Goal: Transaction & Acquisition: Purchase product/service

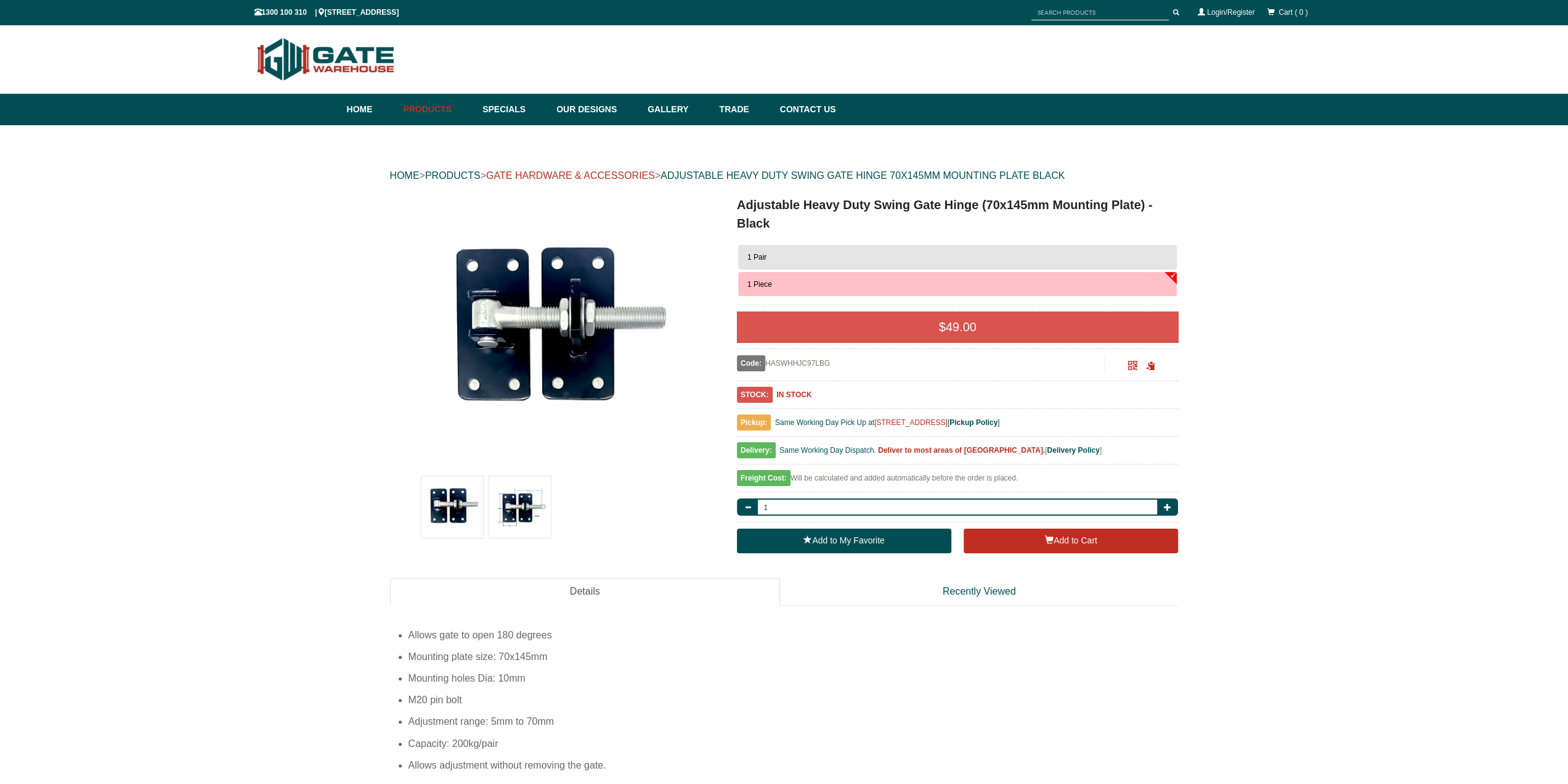
click at [597, 178] on link "GATE HARDWARE & ACCESSORIES" at bounding box center [570, 175] width 169 height 11
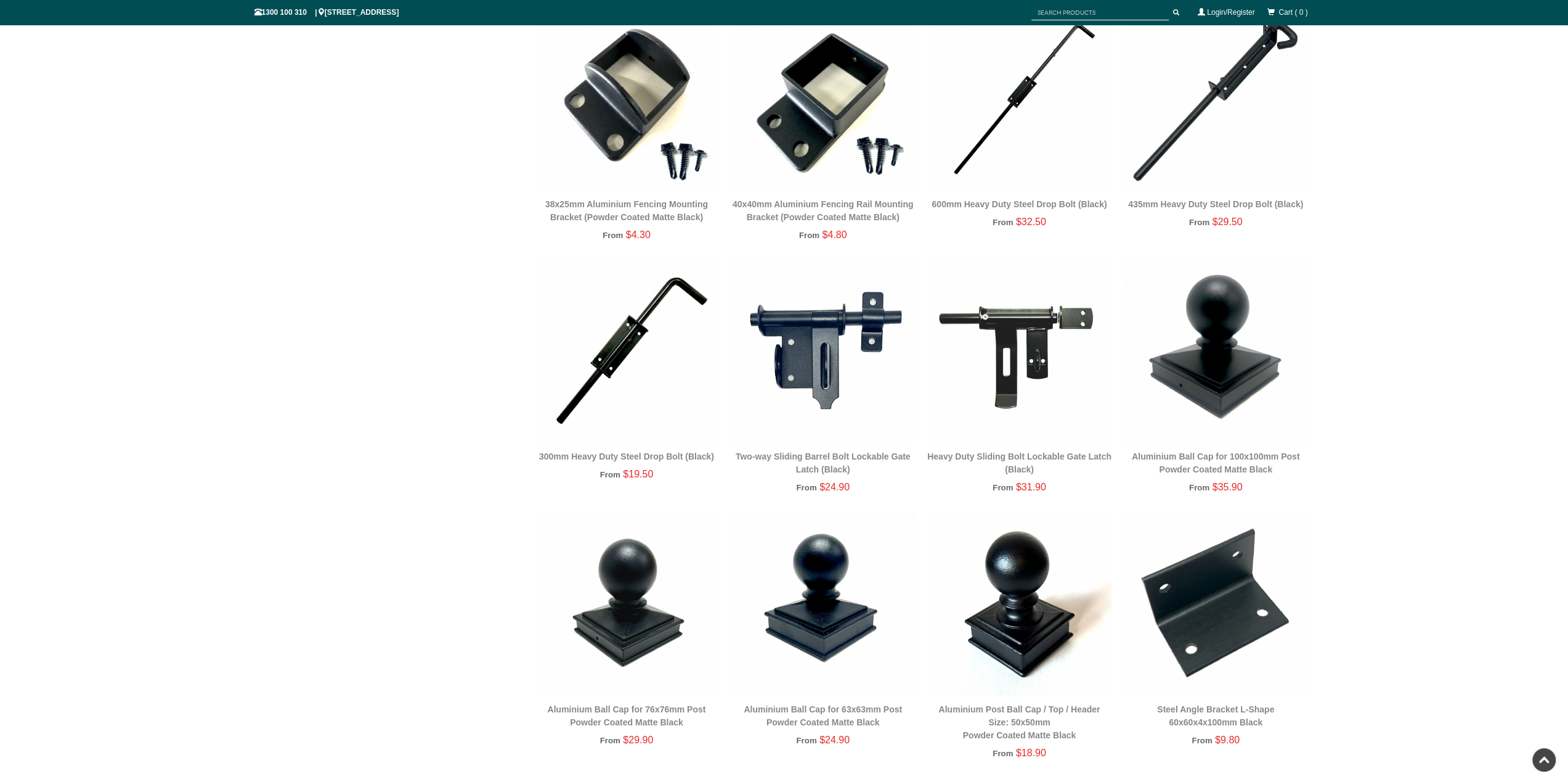
scroll to position [2189, 0]
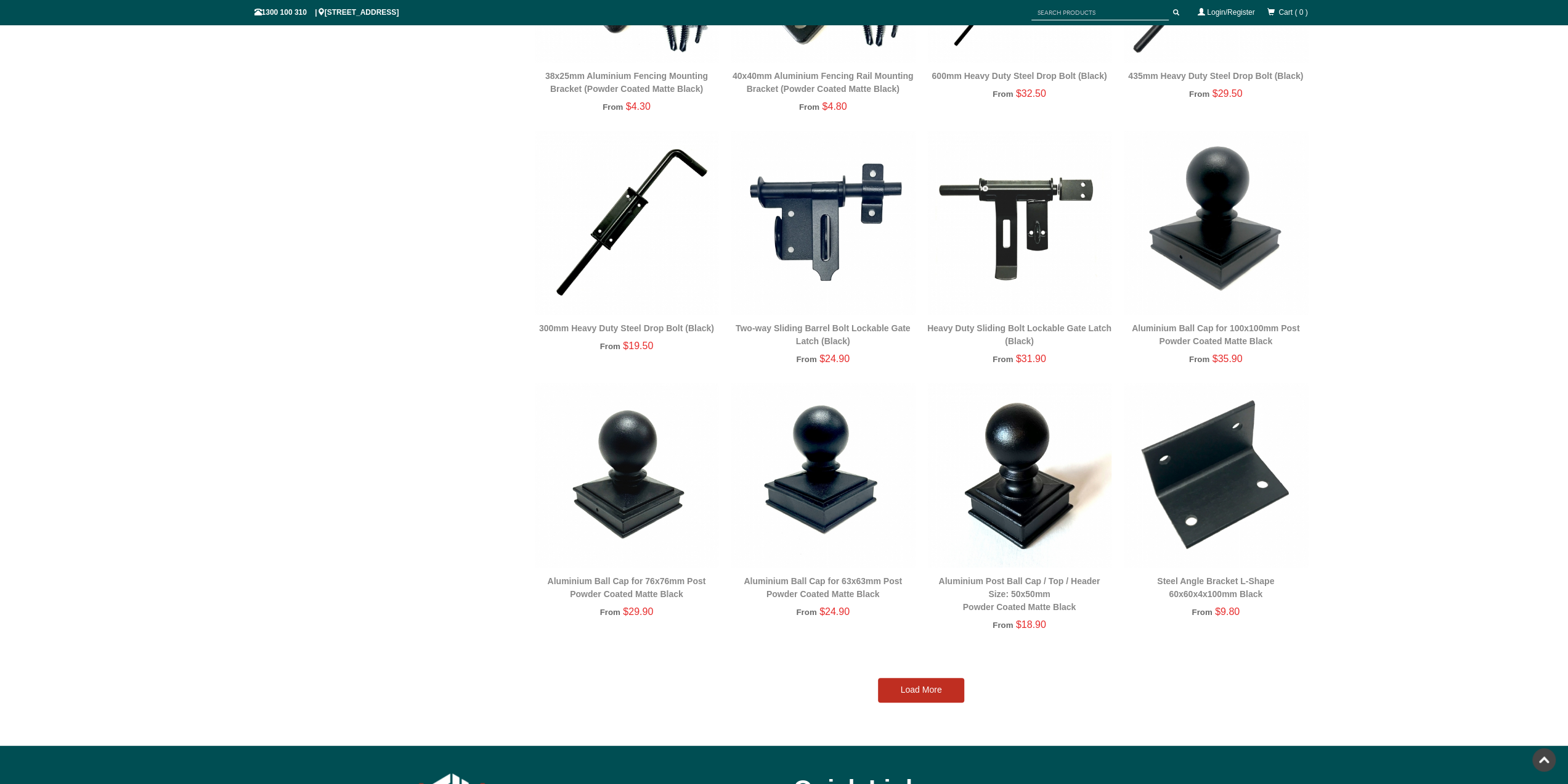
click at [919, 689] on link "Load More" at bounding box center [921, 689] width 86 height 24
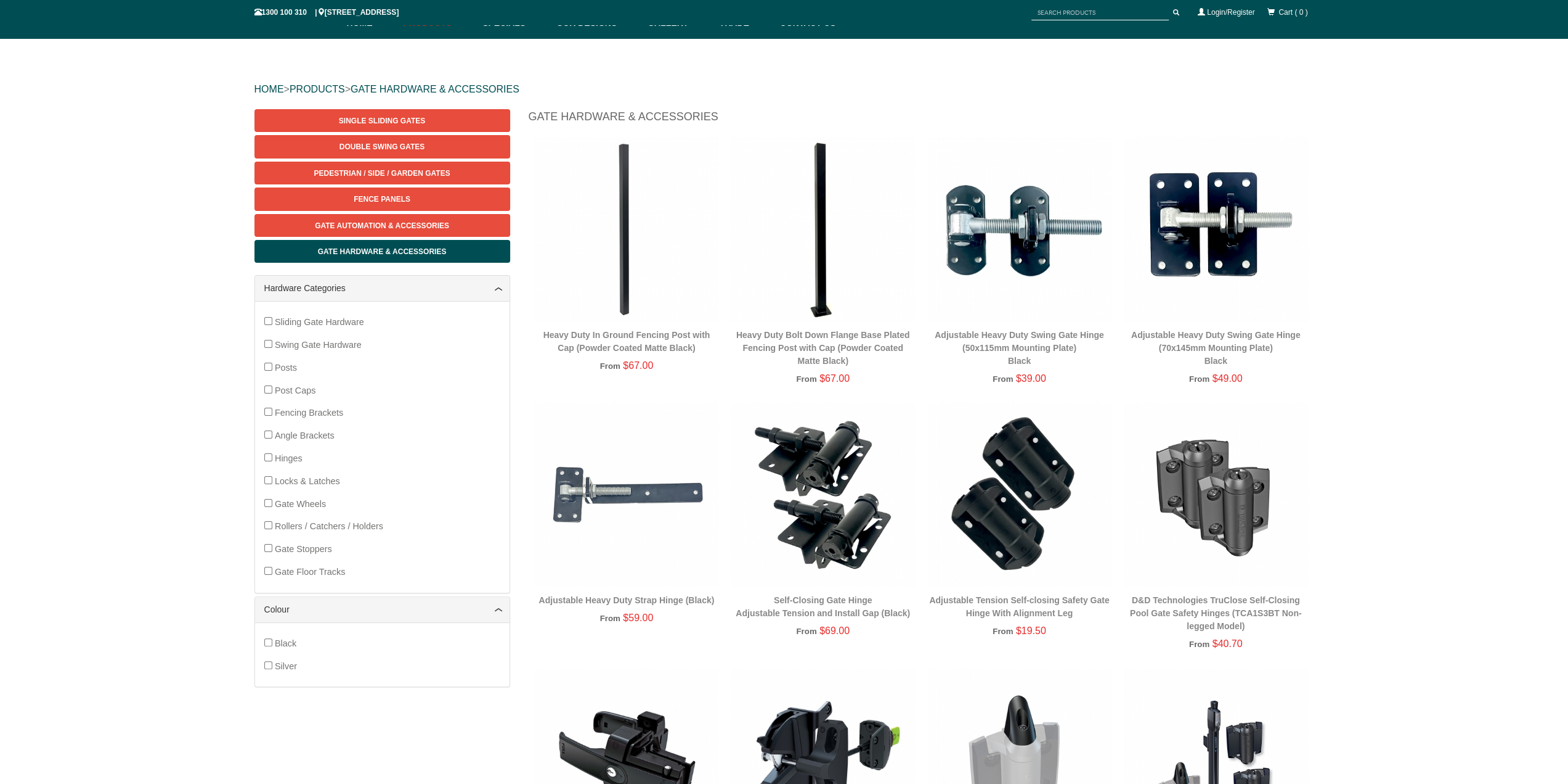
scroll to position [0, 0]
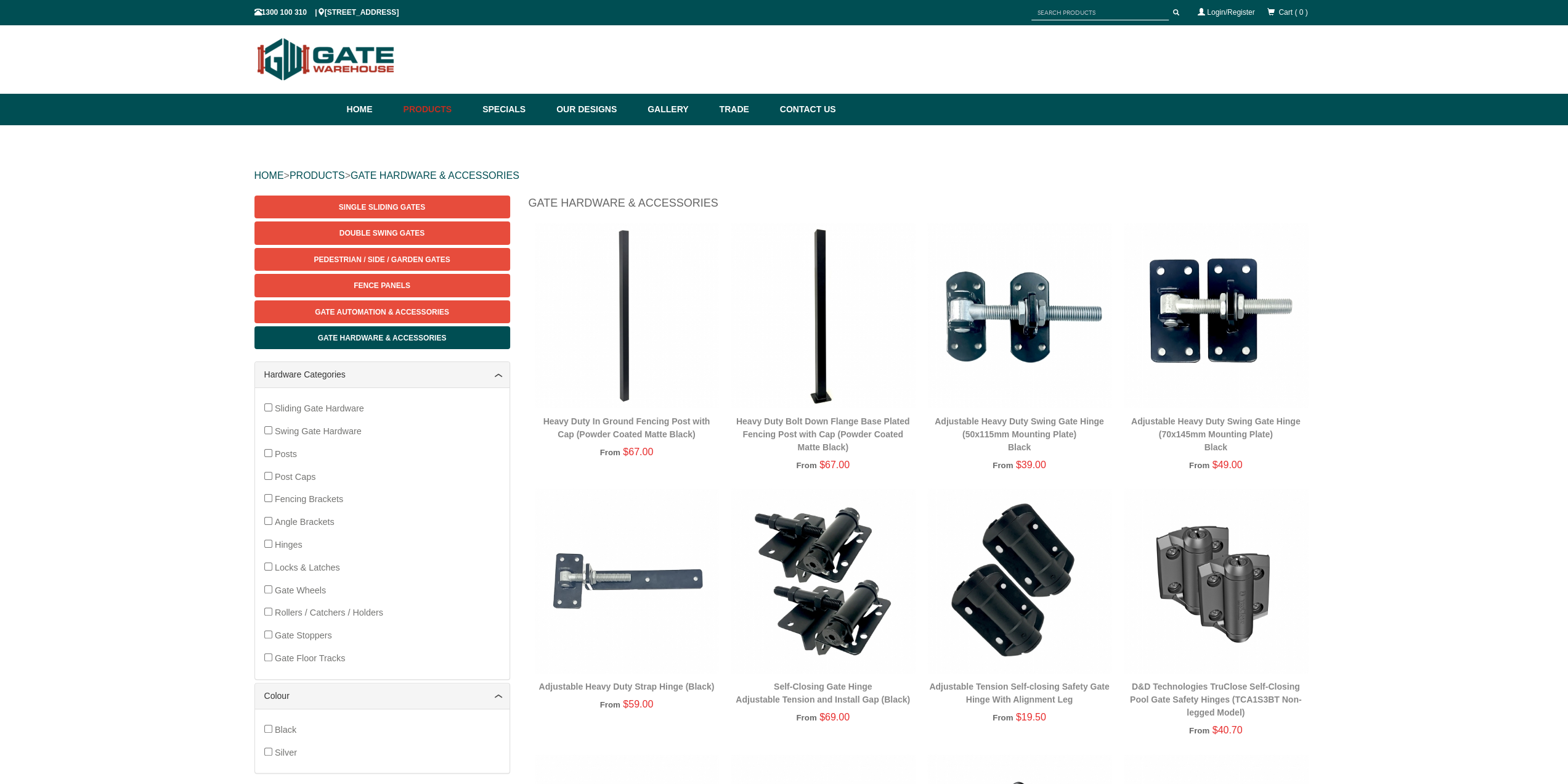
click at [1241, 298] on img at bounding box center [1216, 315] width 184 height 184
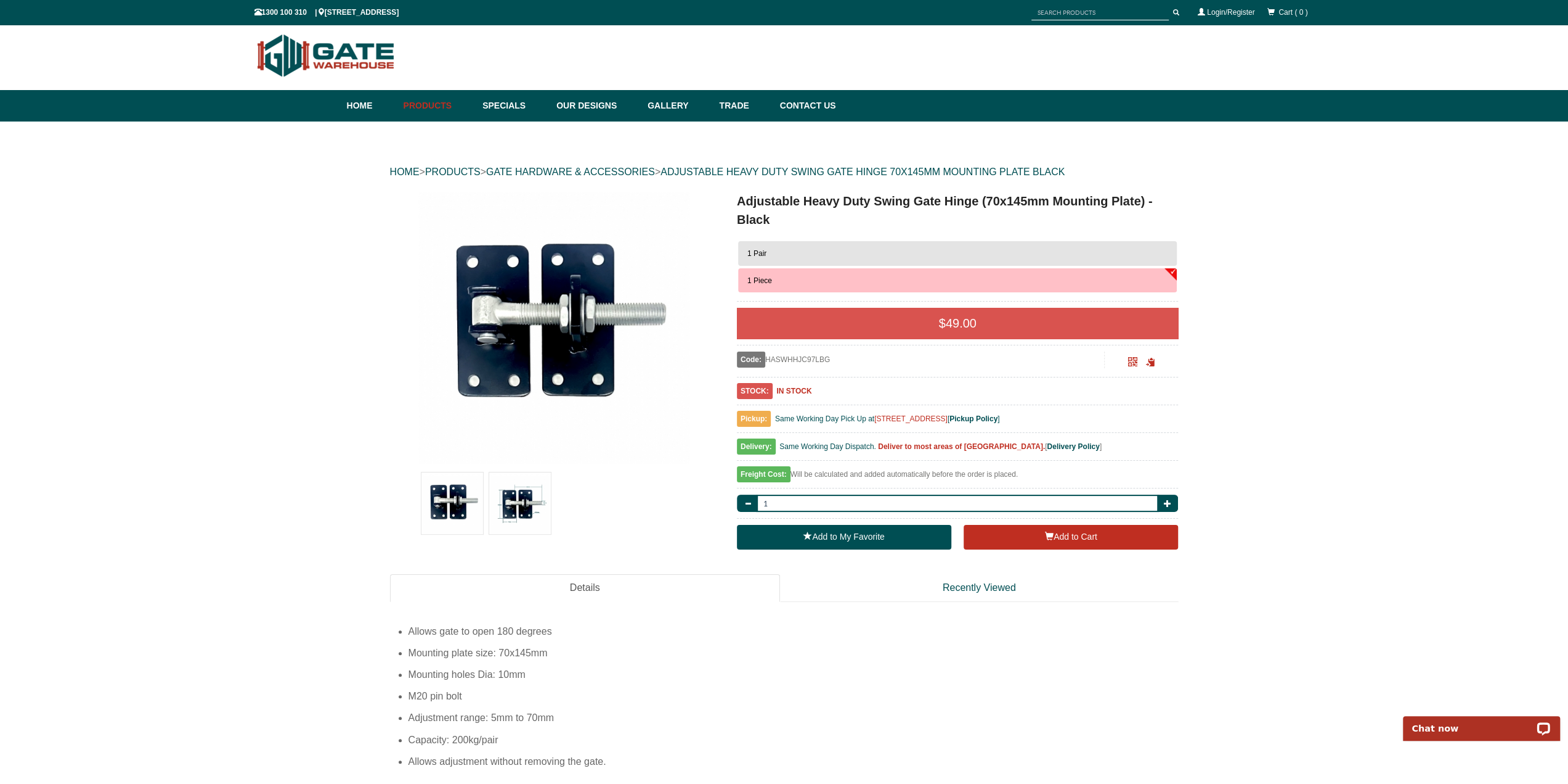
scroll to position [66, 0]
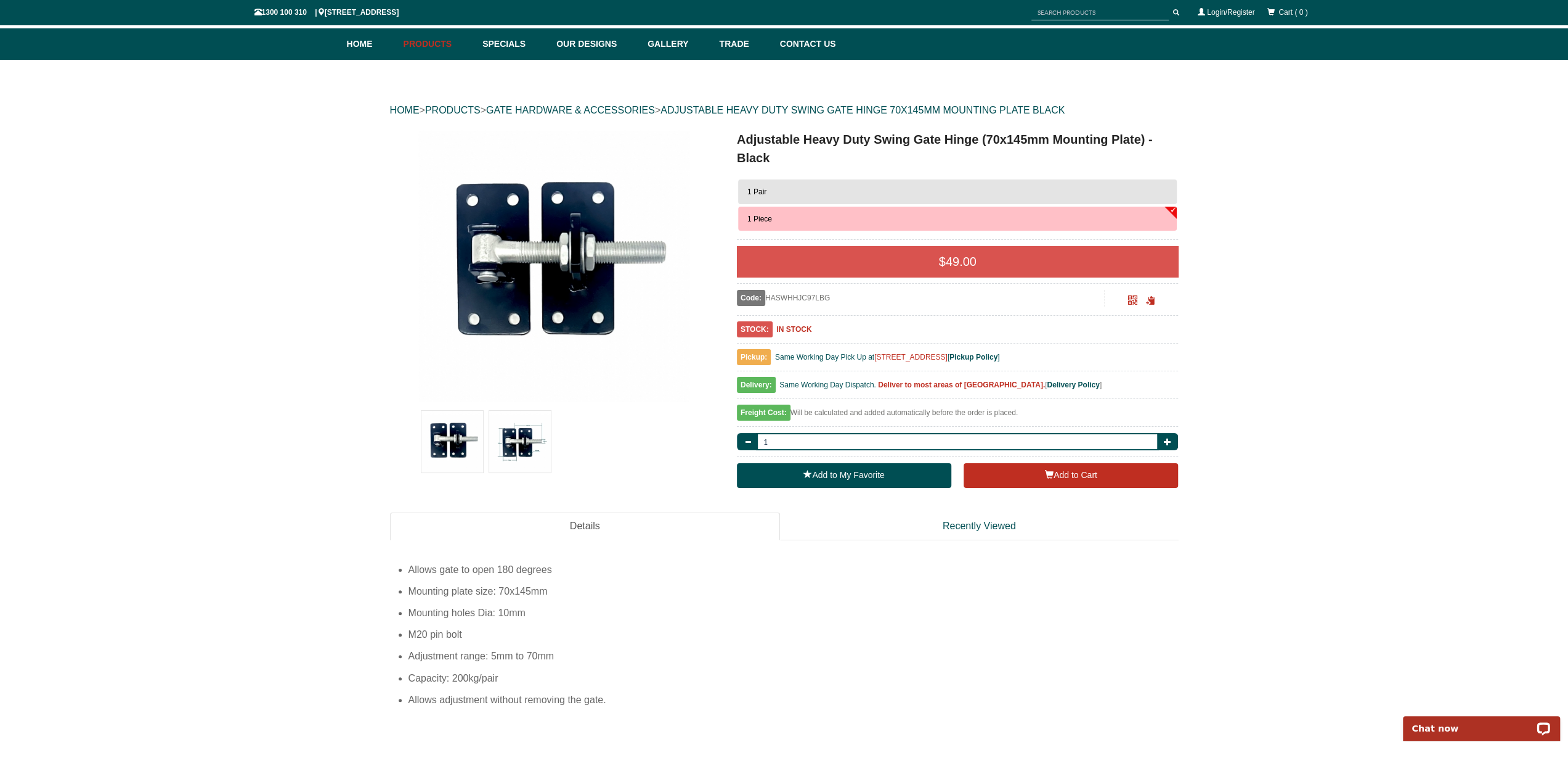
click at [530, 445] on img at bounding box center [519, 440] width 62 height 62
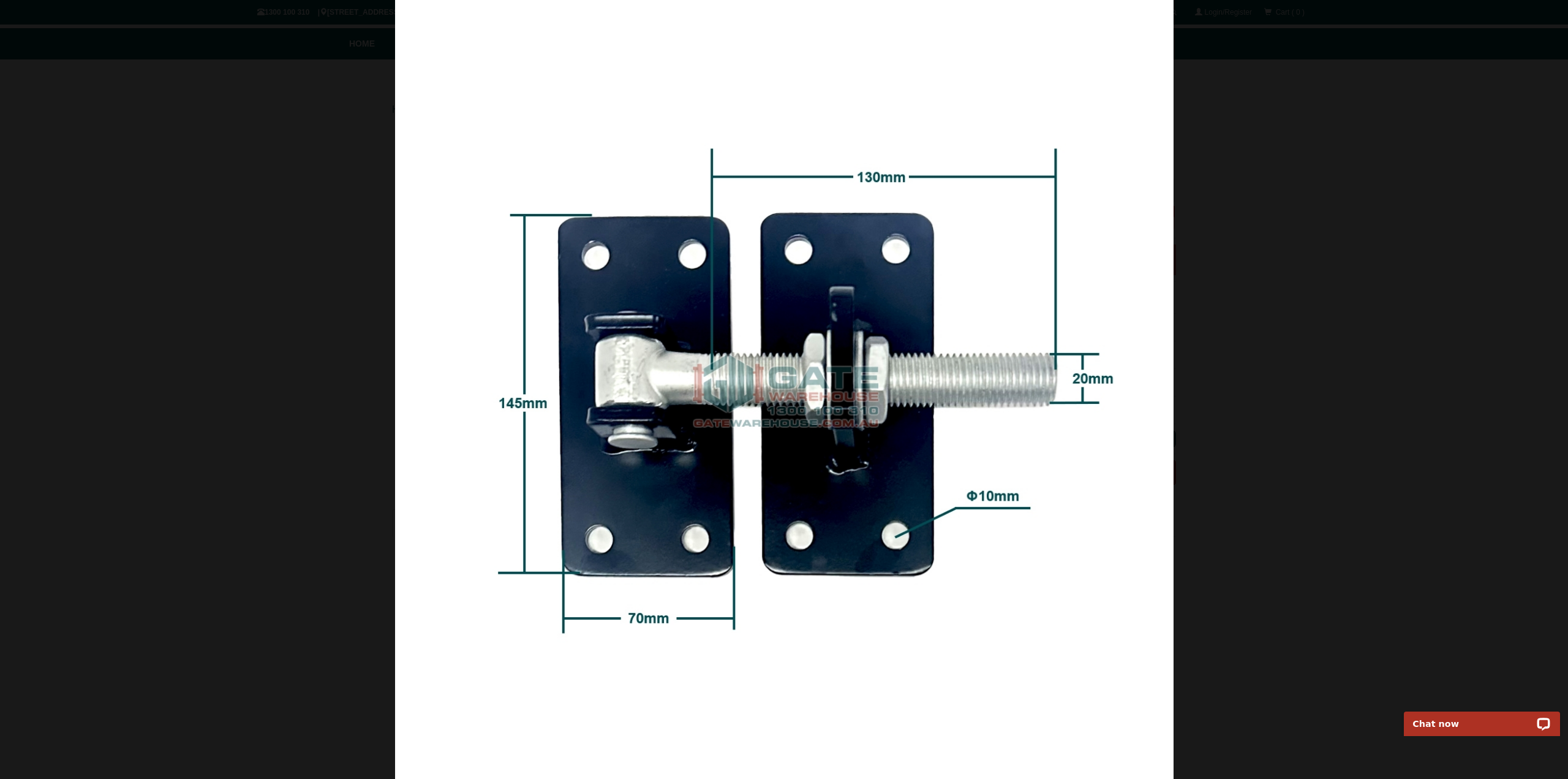
click at [1309, 363] on div at bounding box center [784, 389] width 1568 height 779
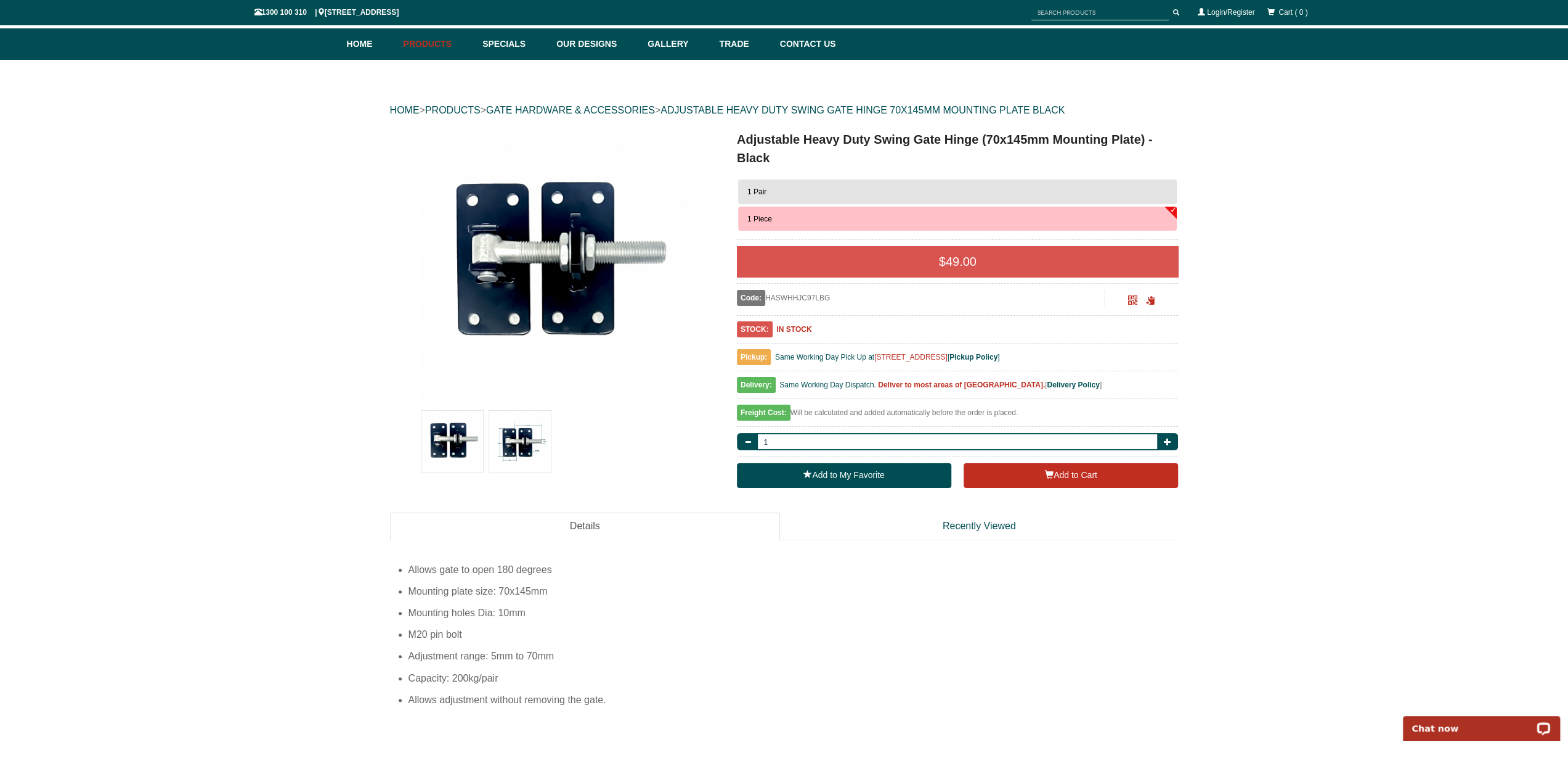
click at [1029, 182] on button "1 Pair" at bounding box center [958, 191] width 439 height 24
